Goal: Transaction & Acquisition: Purchase product/service

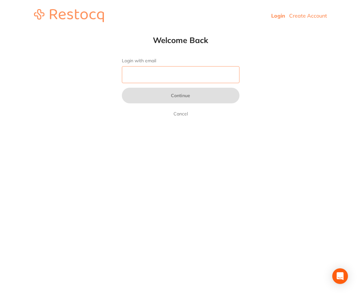
click at [181, 68] on input "Login with email" at bounding box center [181, 74] width 118 height 17
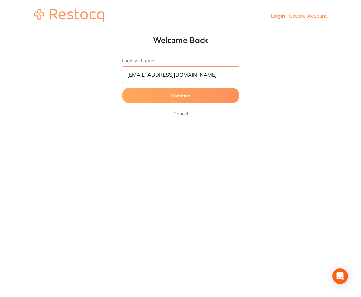
type input "[EMAIL_ADDRESS][DOMAIN_NAME]"
click at [122, 88] on button "Continue" at bounding box center [181, 96] width 118 height 16
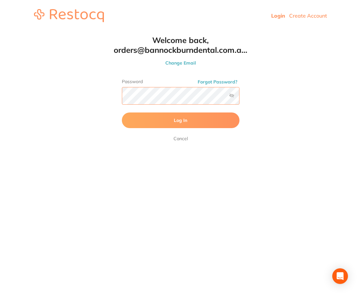
click at [122, 113] on button "Log In" at bounding box center [181, 121] width 118 height 16
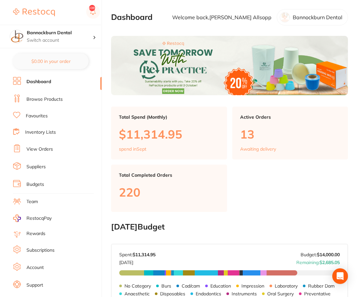
click at [49, 99] on link "Browse Products" at bounding box center [44, 99] width 36 height 7
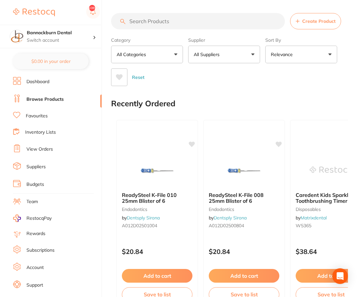
click at [205, 52] on p "All Suppliers" at bounding box center [208, 54] width 28 height 7
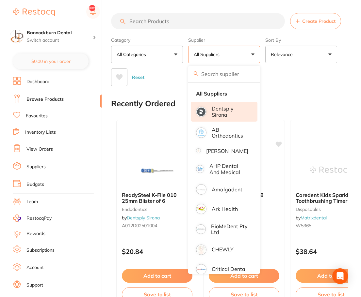
click at [224, 111] on p "Dentsply Sirona" at bounding box center [230, 112] width 37 height 12
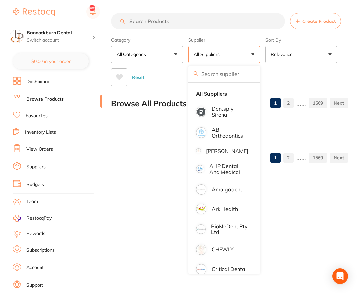
click at [219, 24] on input "search" at bounding box center [198, 21] width 174 height 16
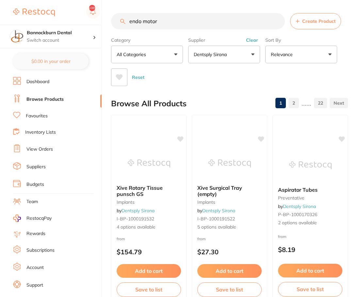
type input "endo motor"
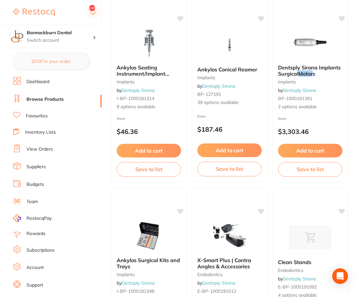
scroll to position [866, 0]
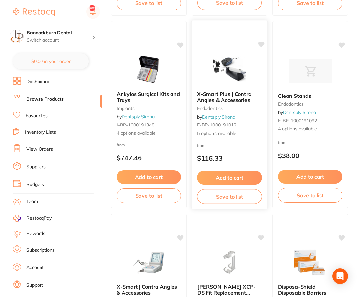
click at [238, 102] on span "X-Smart Plus | Contra Angles & Accessories" at bounding box center [224, 97] width 55 height 13
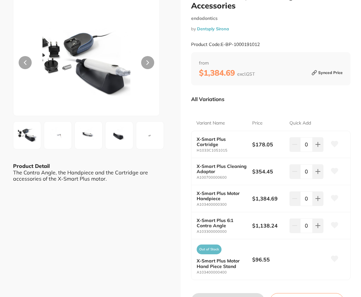
scroll to position [39, 0]
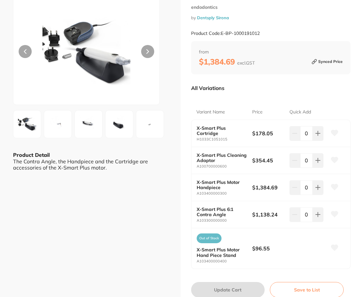
click at [210, 212] on b "X-Smart Plus 6:1 Contra Angle" at bounding box center [222, 212] width 50 height 10
click at [217, 188] on b "X-Smart Plus Motor Handpiece" at bounding box center [222, 185] width 50 height 10
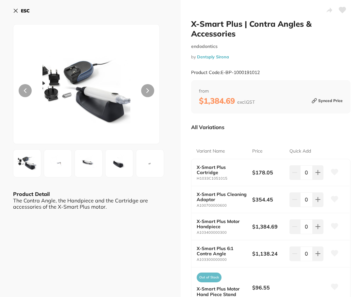
click at [146, 89] on button at bounding box center [147, 90] width 13 height 13
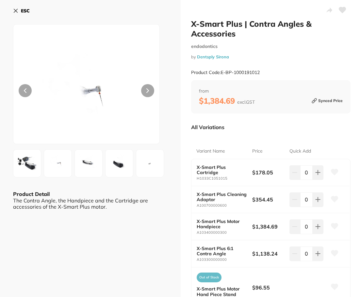
click at [148, 89] on icon at bounding box center [148, 91] width 2 height 4
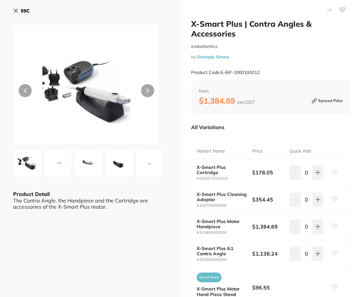
click at [148, 89] on icon at bounding box center [148, 91] width 2 height 4
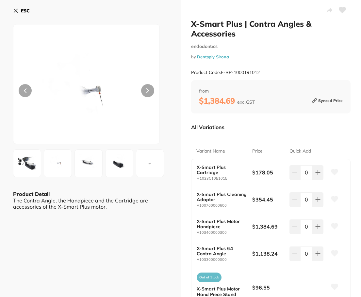
click at [24, 8] on b "ESC" at bounding box center [25, 11] width 9 height 6
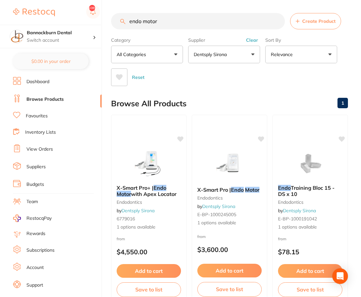
scroll to position [866, 0]
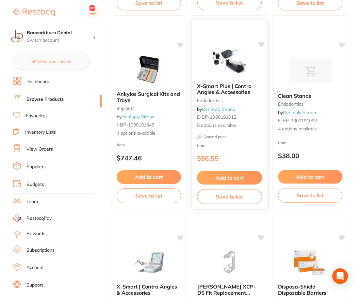
click at [238, 90] on span "X-Smart Plus | Contra Angles & Accessories" at bounding box center [224, 89] width 55 height 13
